Goal: Transaction & Acquisition: Obtain resource

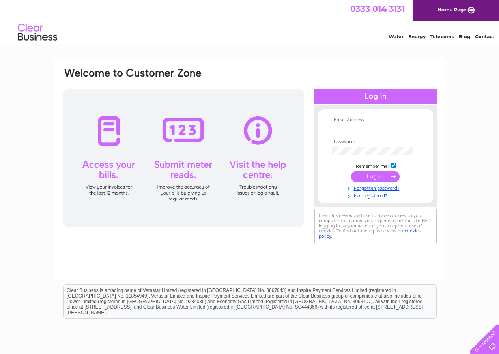
click at [356, 131] on input "text" at bounding box center [372, 129] width 81 height 9
type input "vicky@gainsboroughflooring.co.uk"
click at [388, 180] on input "submit" at bounding box center [375, 176] width 48 height 11
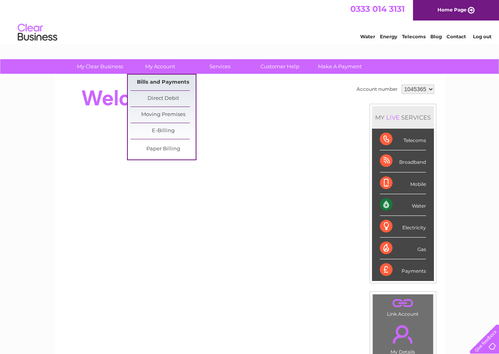
click at [165, 82] on link "Bills and Payments" at bounding box center [163, 83] width 65 height 16
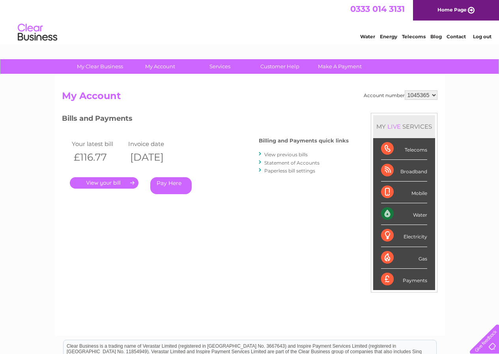
click at [124, 181] on link "." at bounding box center [104, 182] width 69 height 11
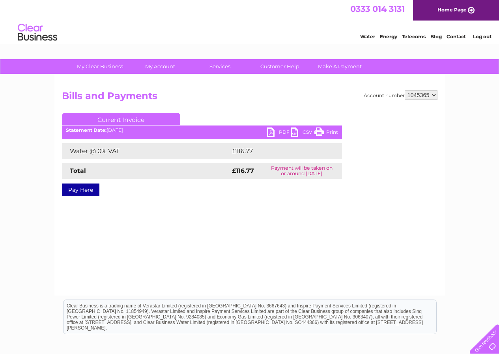
click at [272, 129] on link "PDF" at bounding box center [279, 132] width 24 height 11
click at [319, 132] on link "Print" at bounding box center [326, 132] width 24 height 11
click at [280, 130] on link "PDF" at bounding box center [279, 132] width 24 height 11
